Goal: Register for event/course

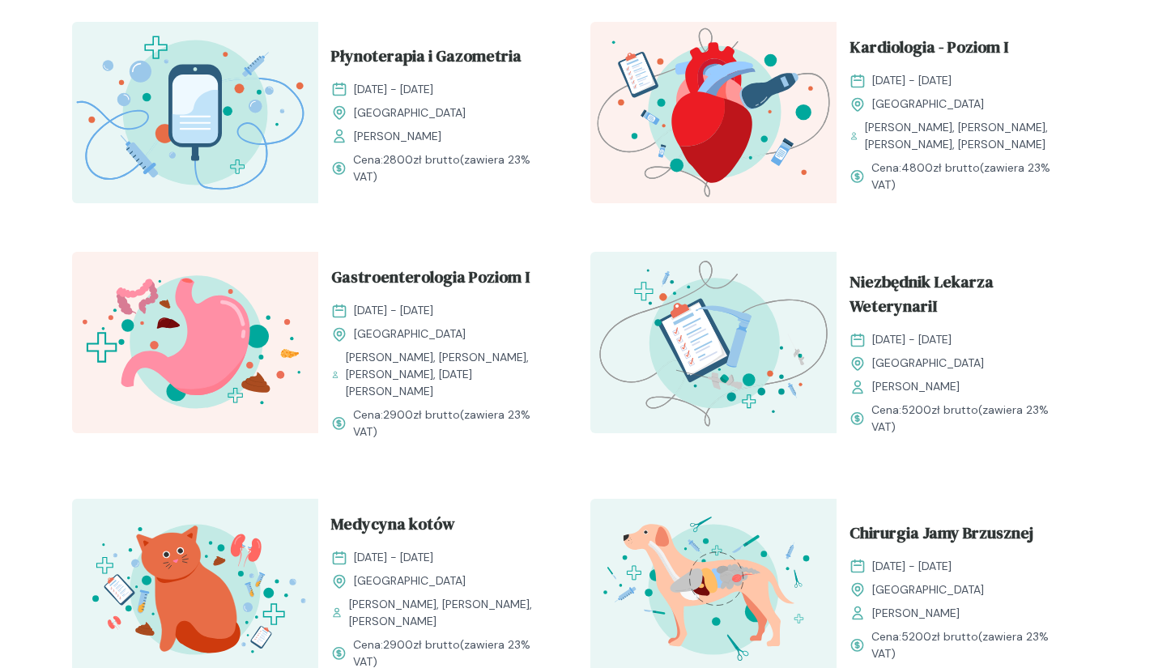
scroll to position [1053, 0]
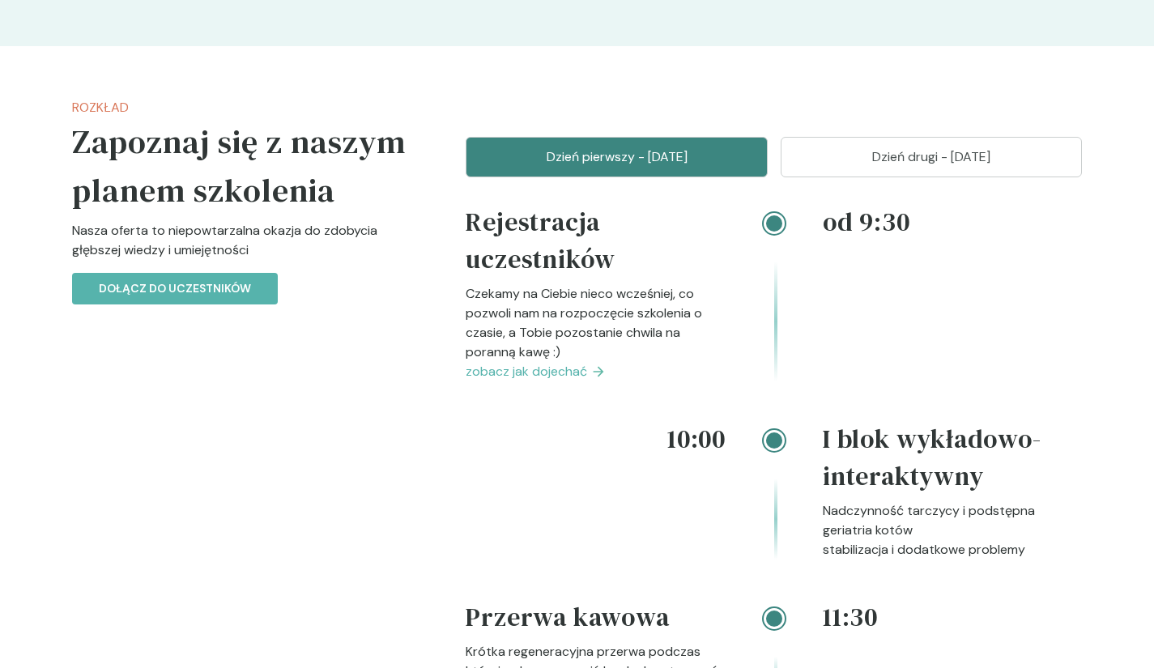
scroll to position [1458, 0]
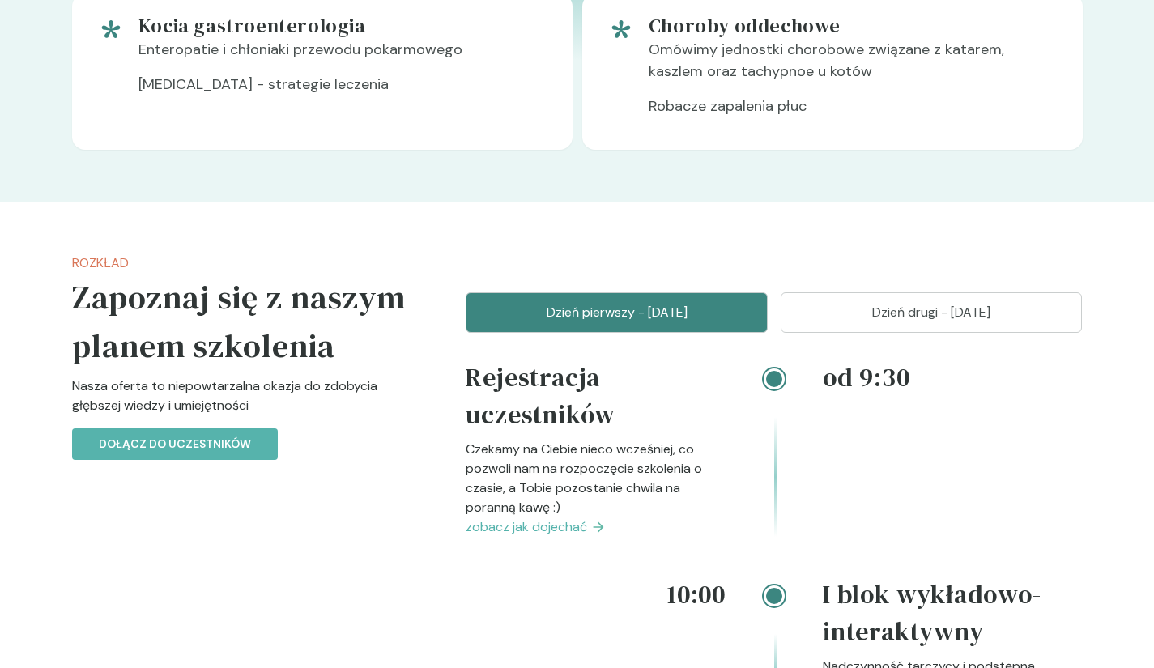
click at [940, 307] on p "Dzień drugi - 14 grudzień" at bounding box center [932, 312] width 262 height 19
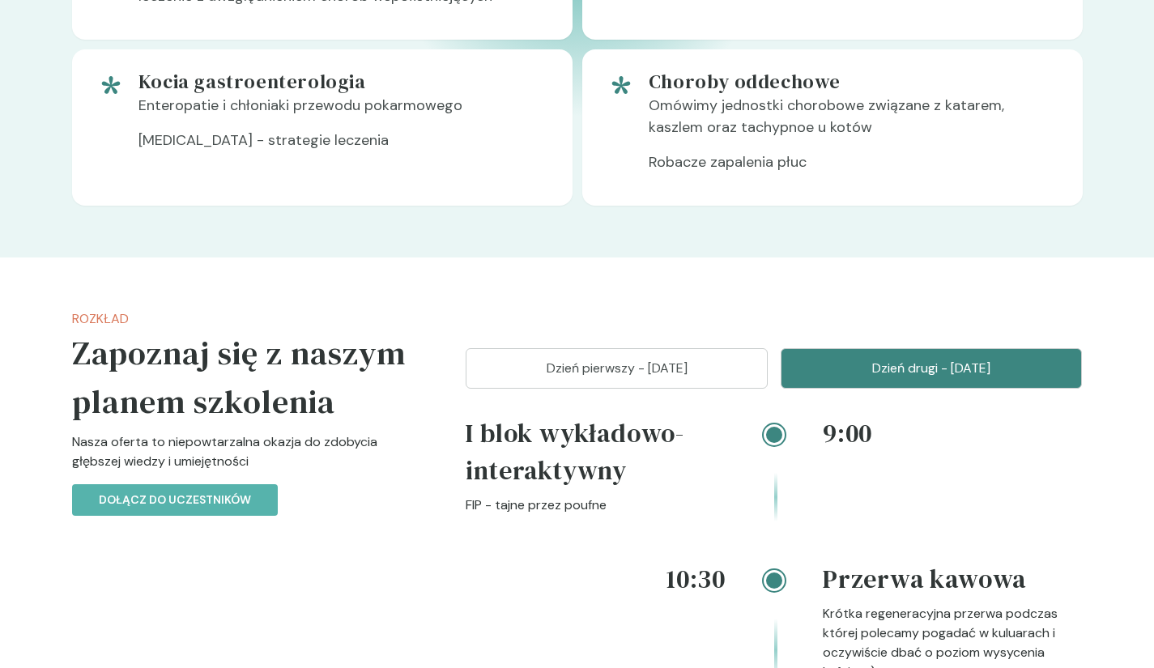
scroll to position [1377, 0]
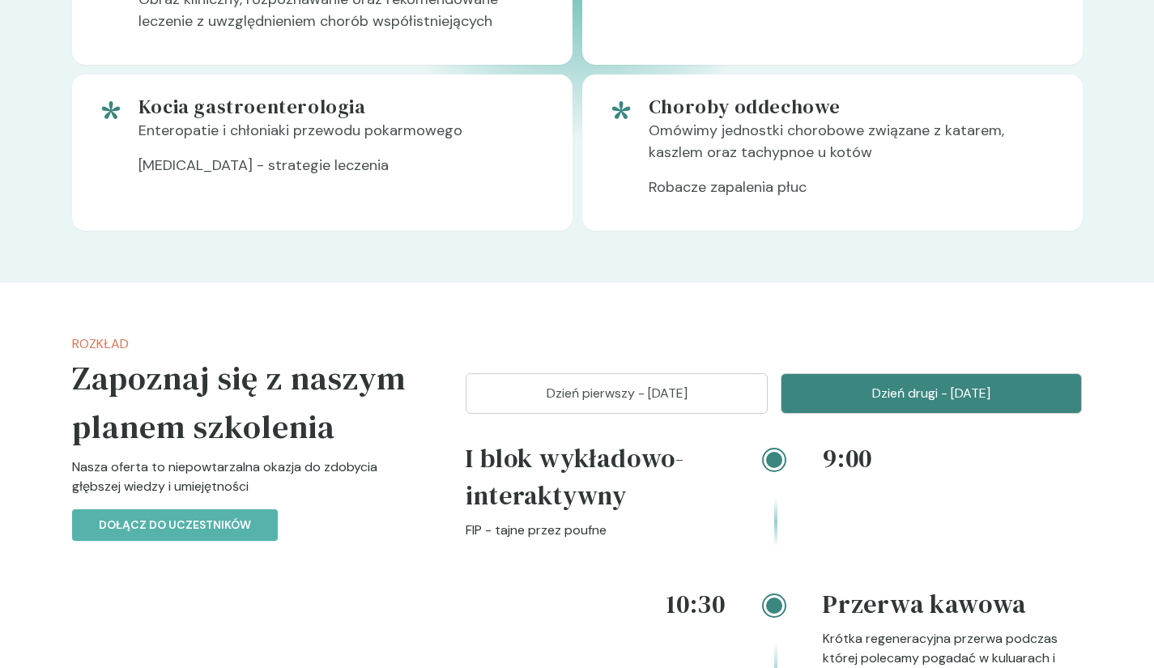
click at [641, 384] on p "Dzień pierwszy - 13 grudzień" at bounding box center [617, 393] width 262 height 19
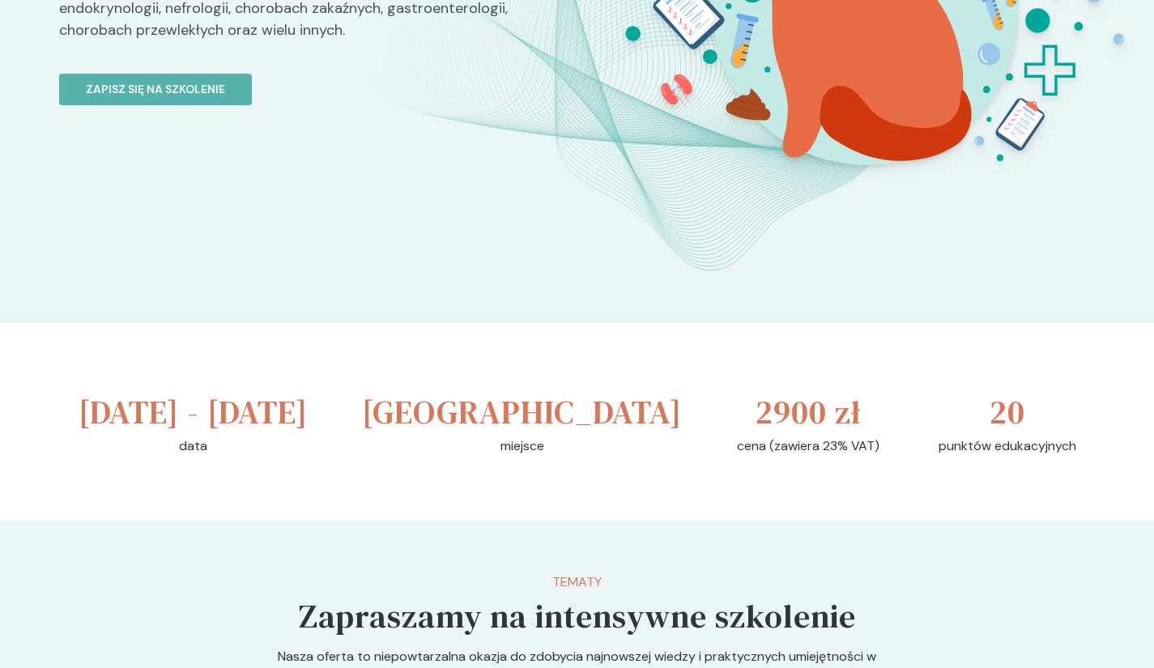
scroll to position [243, 0]
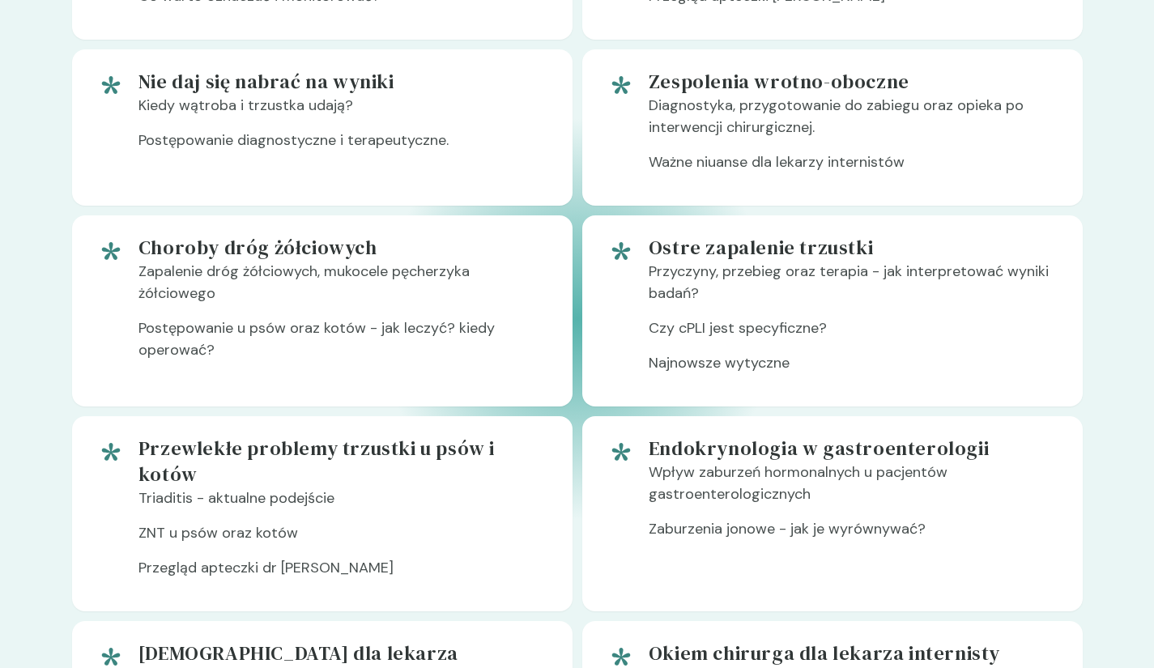
scroll to position [1296, 0]
